Goal: Book appointment/travel/reservation

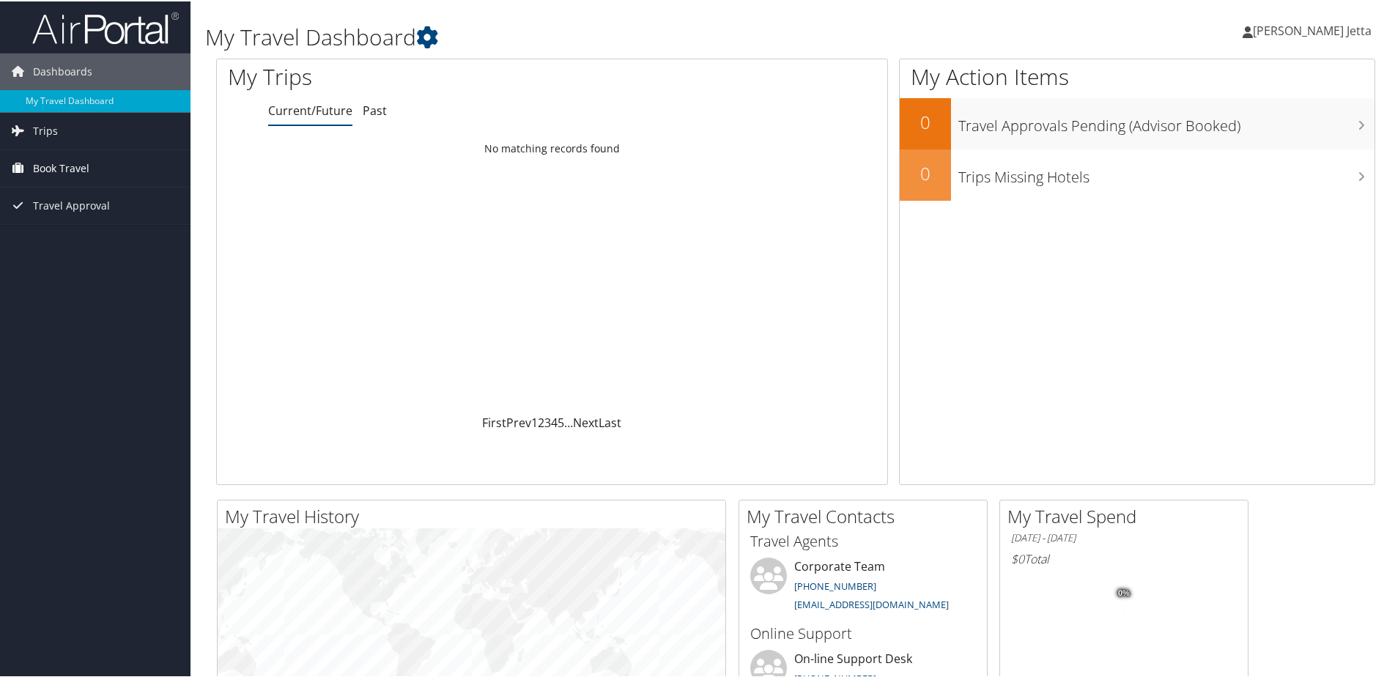
click at [71, 168] on span "Book Travel" at bounding box center [61, 167] width 56 height 37
click at [63, 199] on link "Agent Booking Request" at bounding box center [95, 196] width 190 height 22
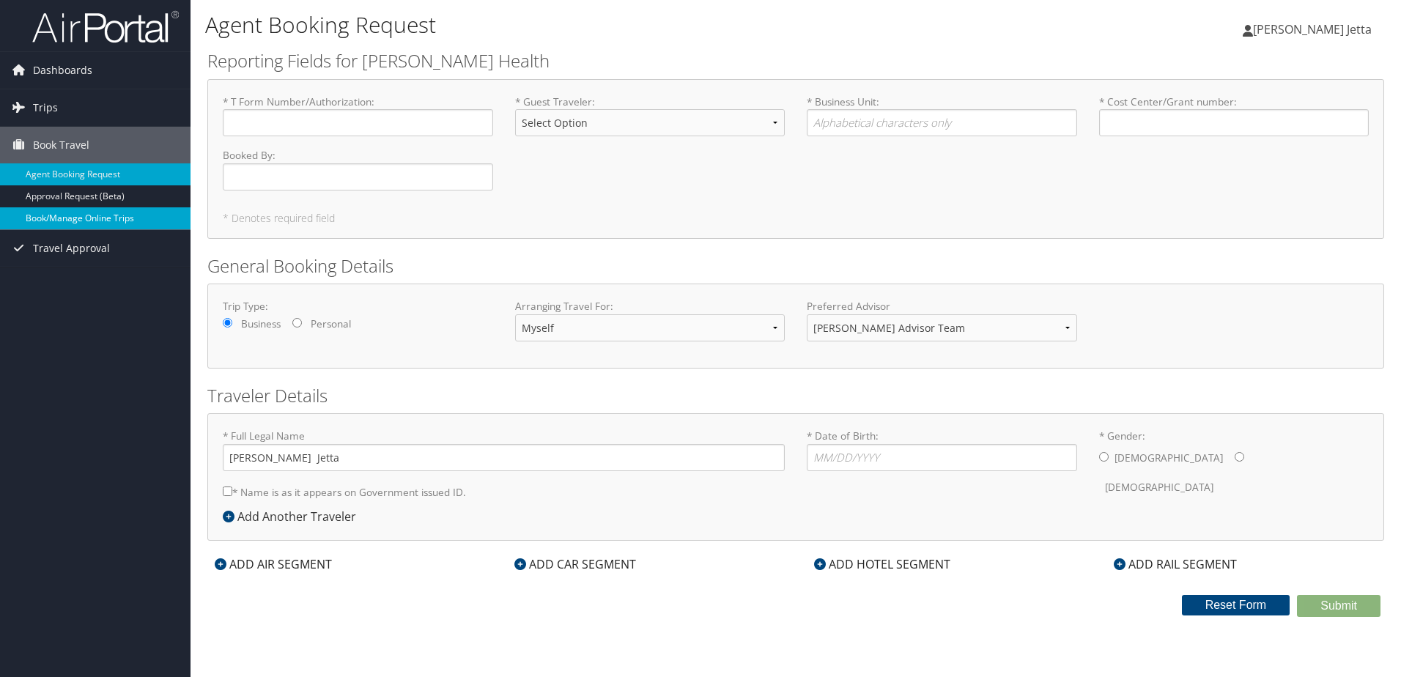
click at [84, 214] on link "Book/Manage Online Trips" at bounding box center [95, 218] width 190 height 22
